Goal: Task Accomplishment & Management: Complete application form

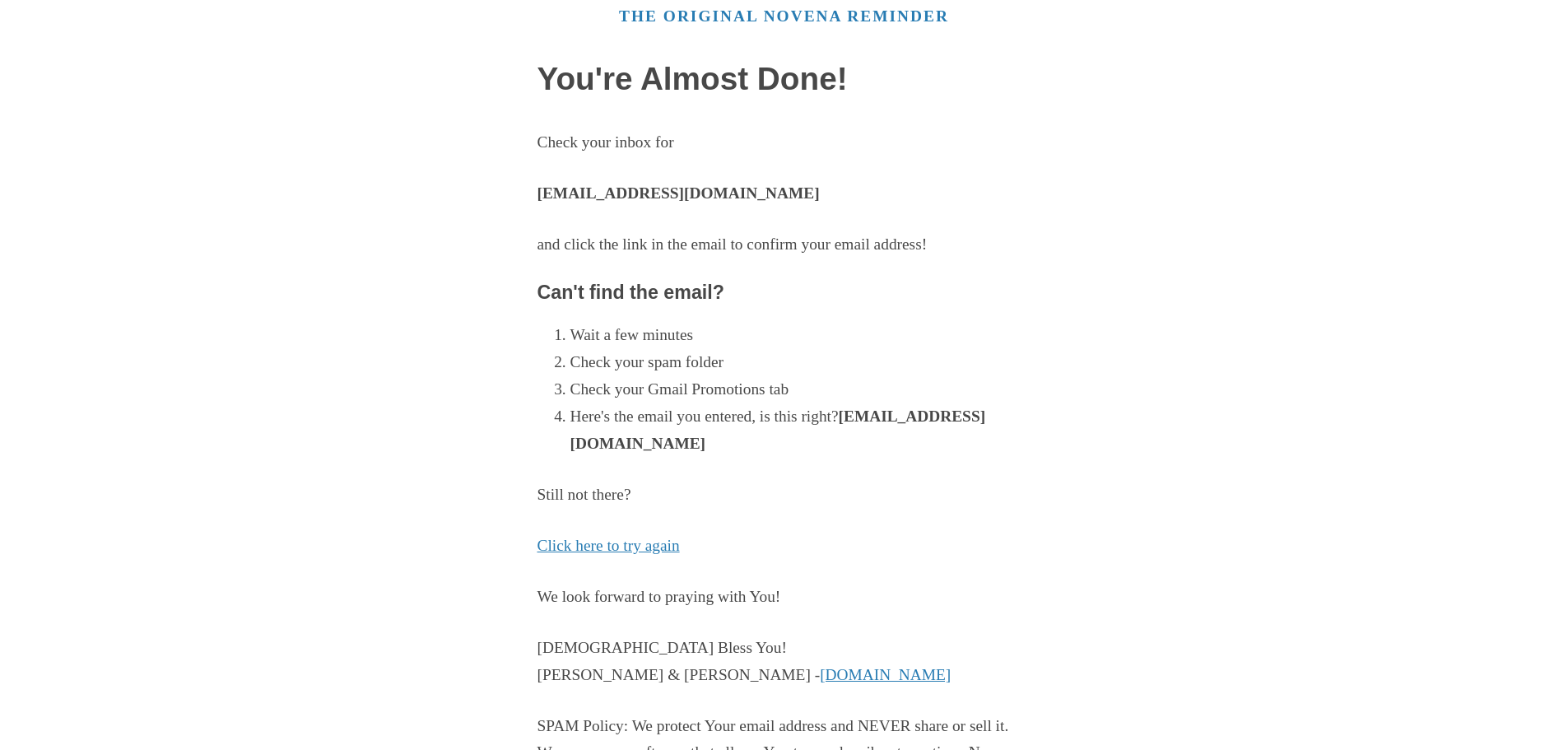
scroll to position [253, 0]
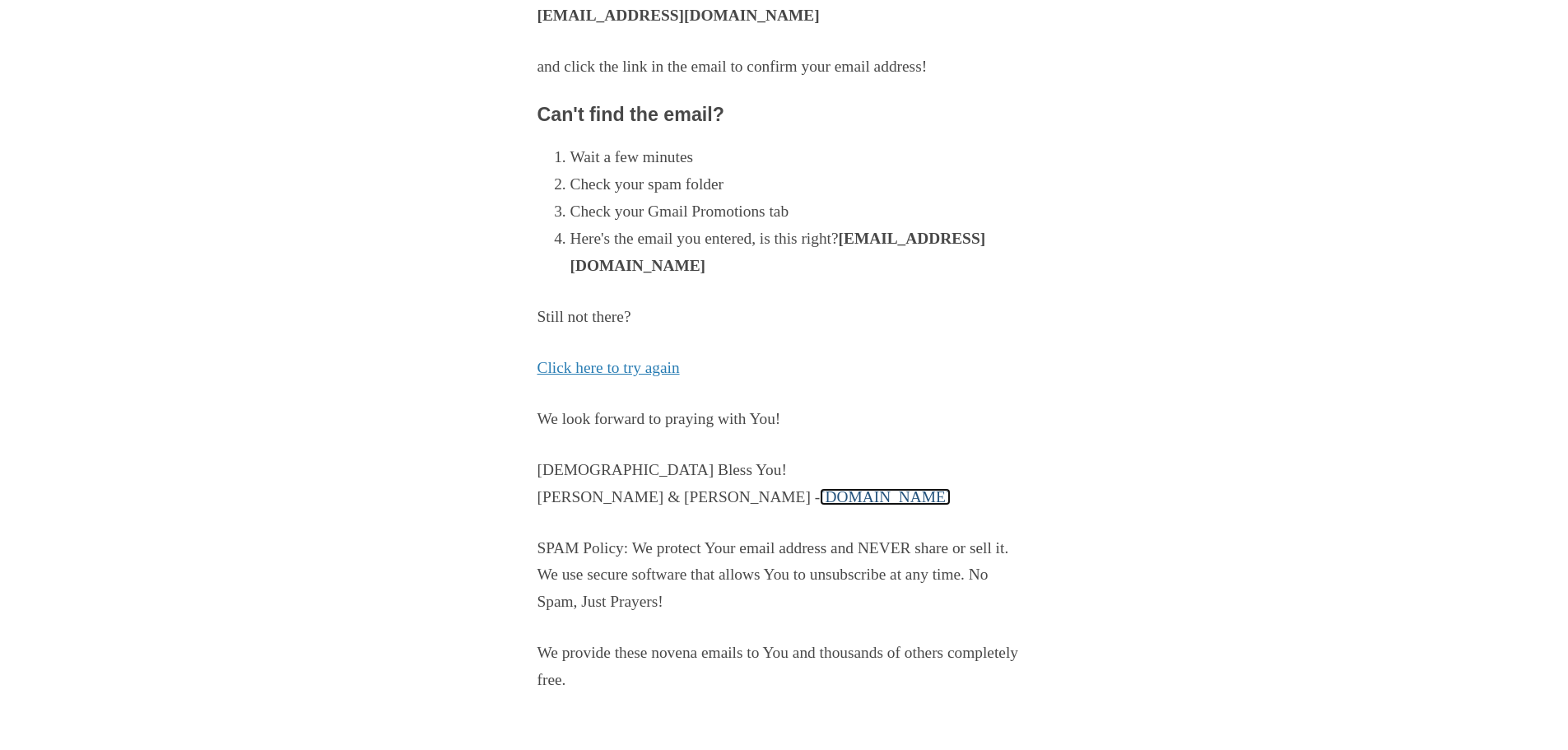
click at [820, 500] on link "PrayMoreNovenas.com" at bounding box center [885, 496] width 131 height 17
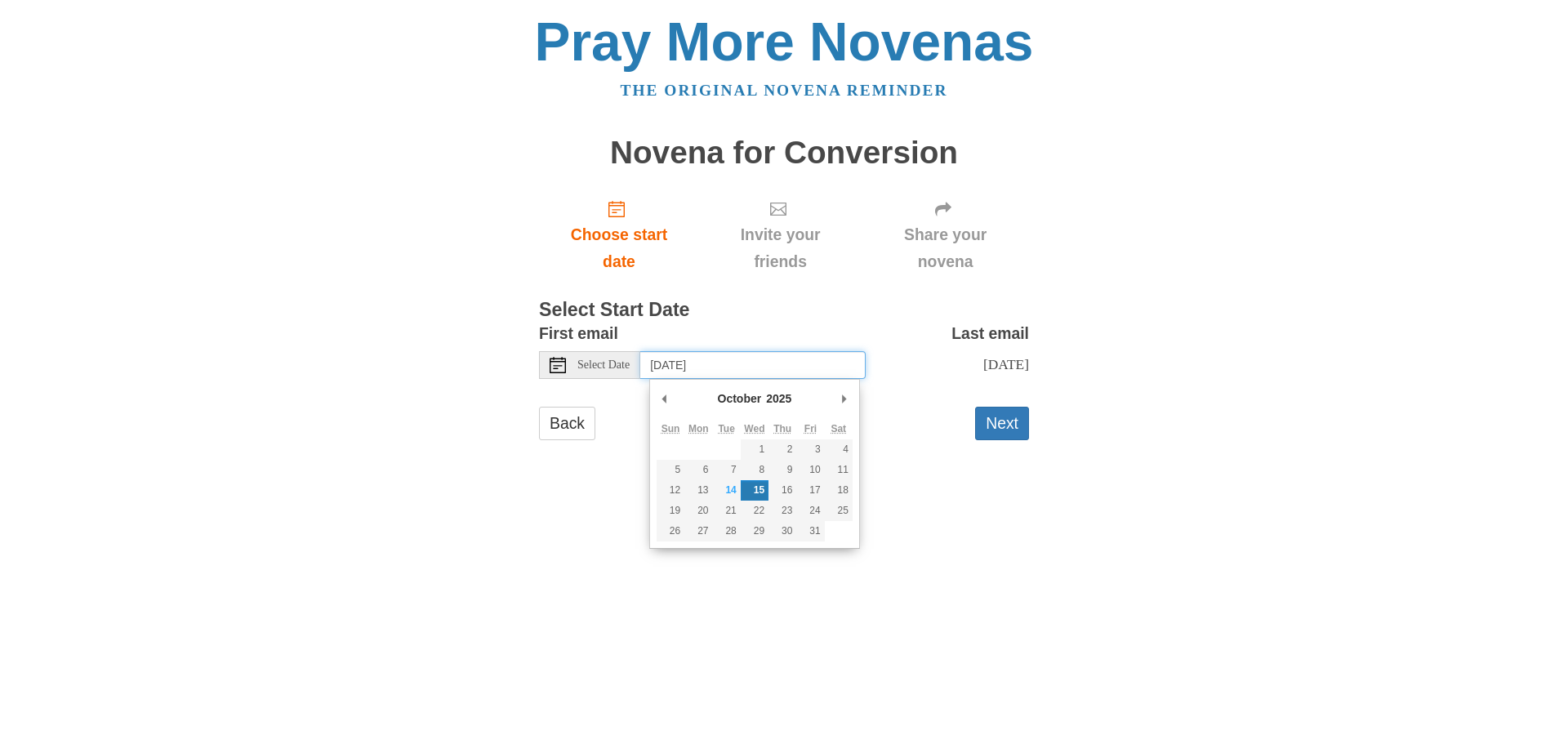
click at [761, 371] on input "Wednesday, October 15th" at bounding box center [752, 365] width 225 height 28
type input "Tuesday, October 14th"
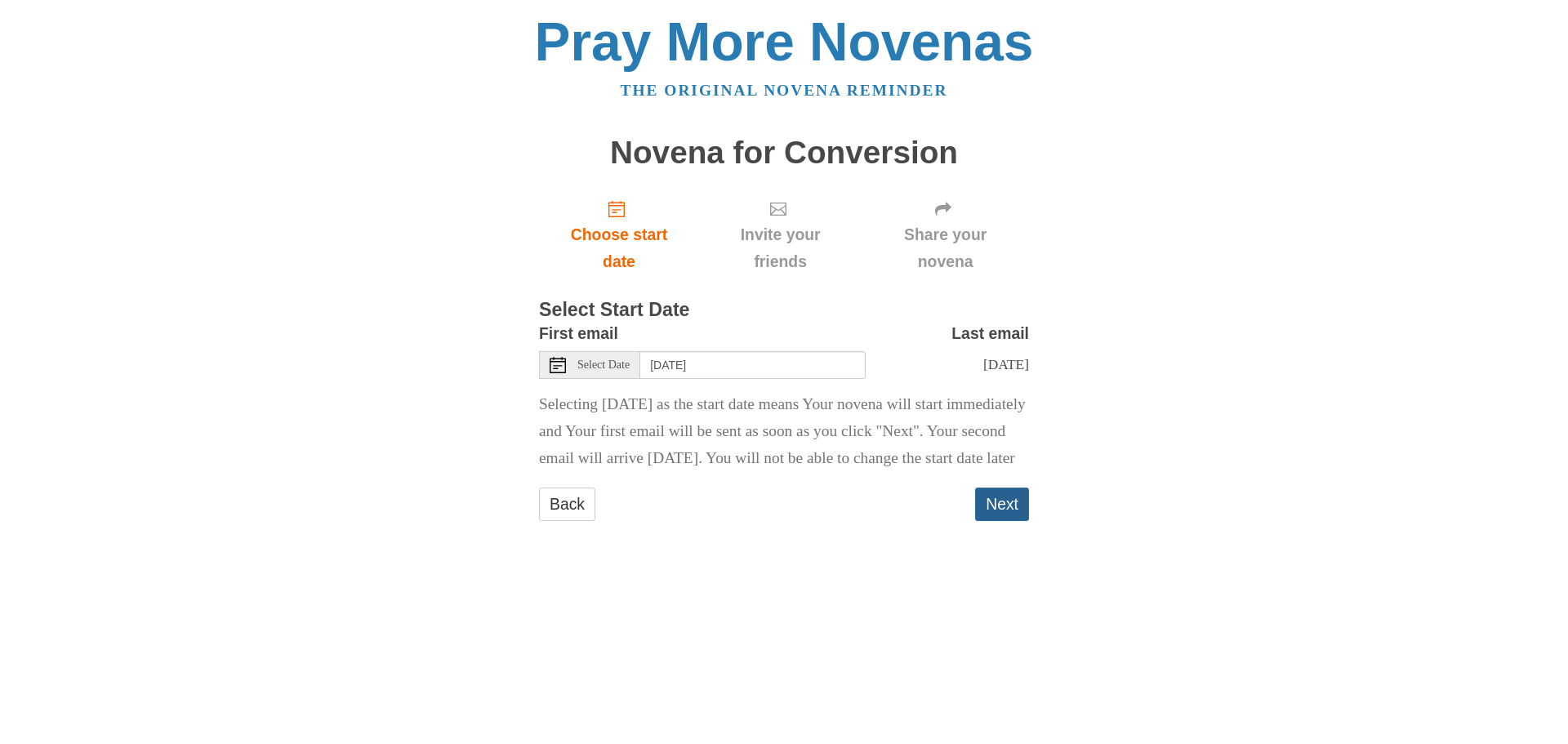
click at [987, 521] on button "Next" at bounding box center [1002, 504] width 54 height 34
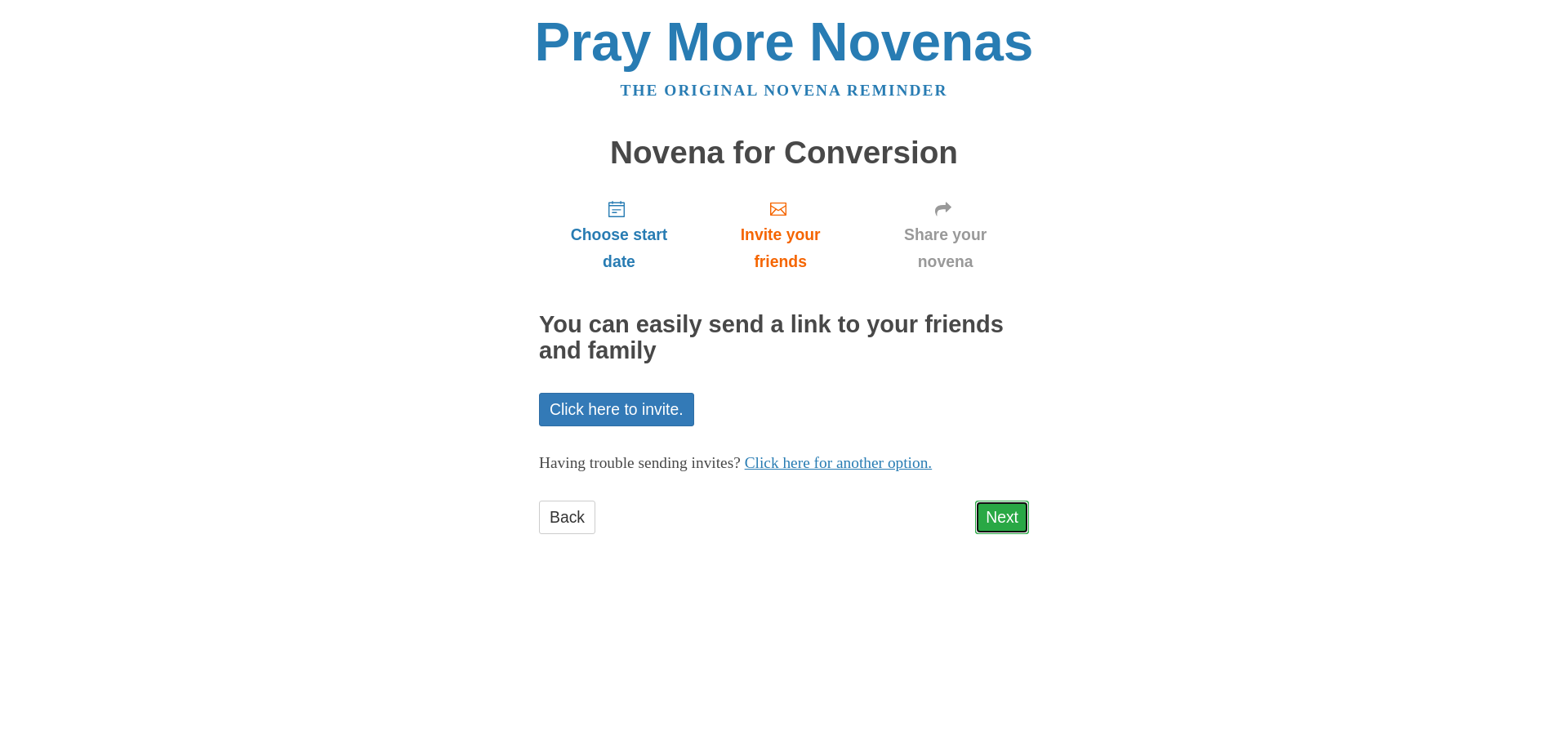
click at [1001, 513] on link "Next" at bounding box center [1002, 518] width 54 height 34
